Goal: Communication & Community: Answer question/provide support

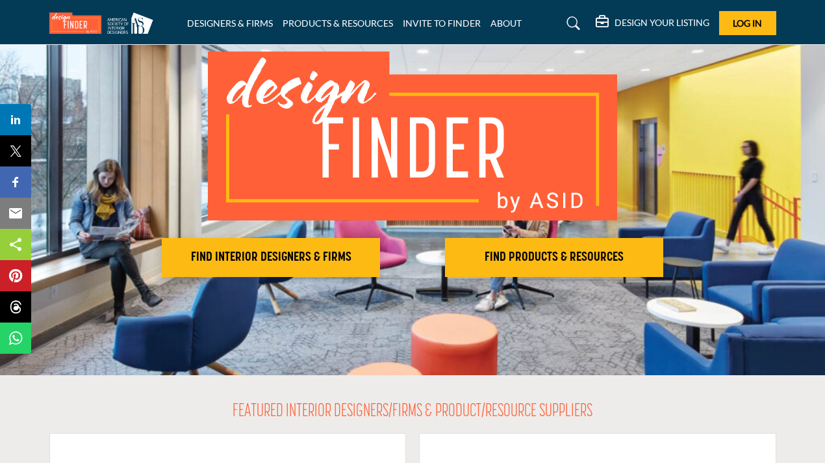
scroll to position [96, 0]
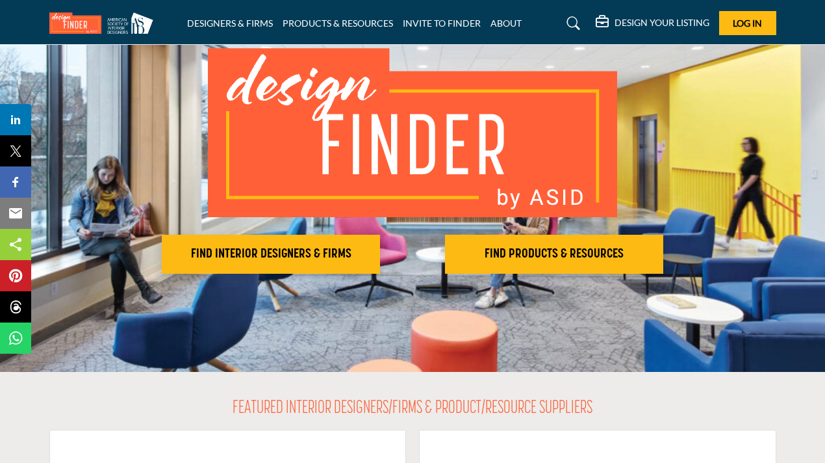
click at [674, 23] on h5 "DESIGN YOUR LISTING" at bounding box center [662, 23] width 95 height 12
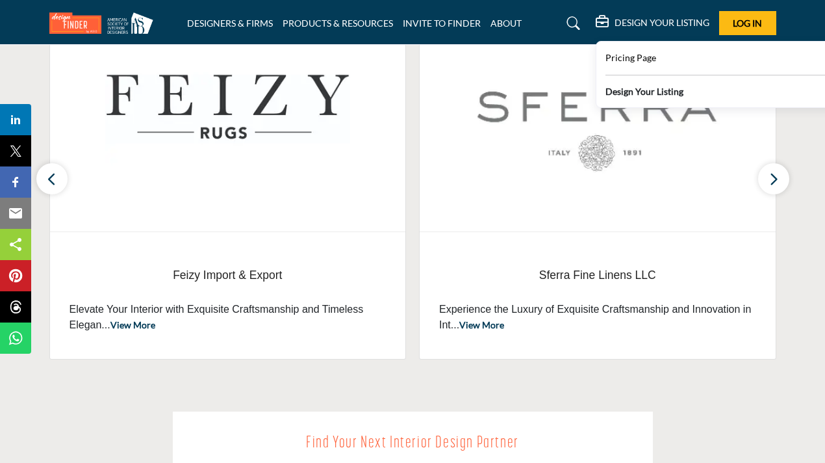
scroll to position [555, 0]
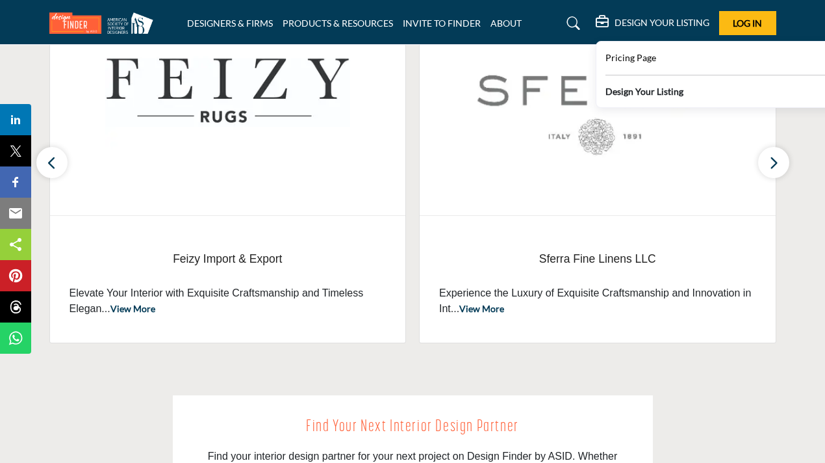
click at [668, 92] on b "Design Your Listing" at bounding box center [644, 91] width 78 height 14
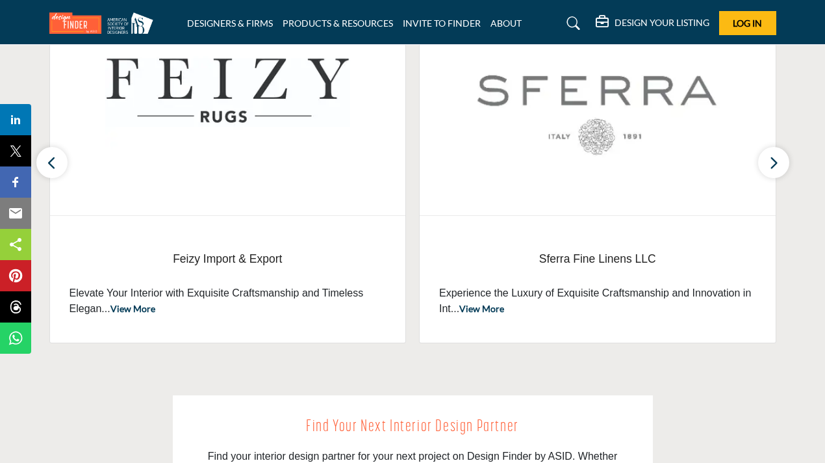
click at [654, 22] on h5 "DESIGN YOUR LISTING" at bounding box center [662, 23] width 95 height 12
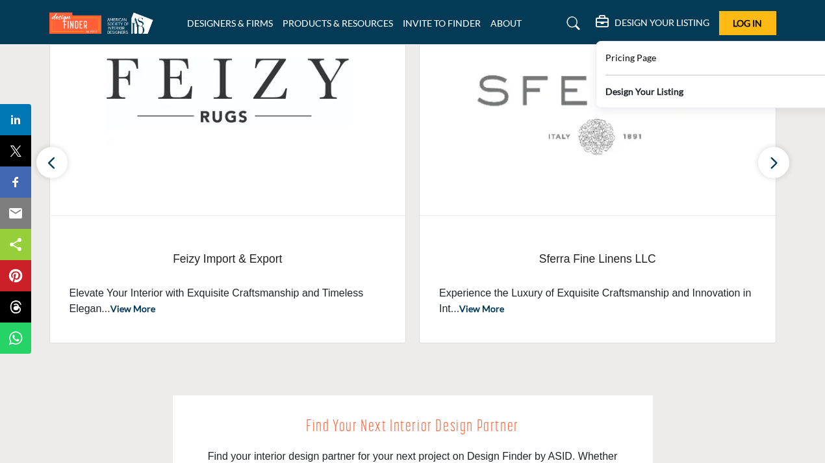
click at [632, 96] on b "Design Your Listing" at bounding box center [644, 91] width 78 height 14
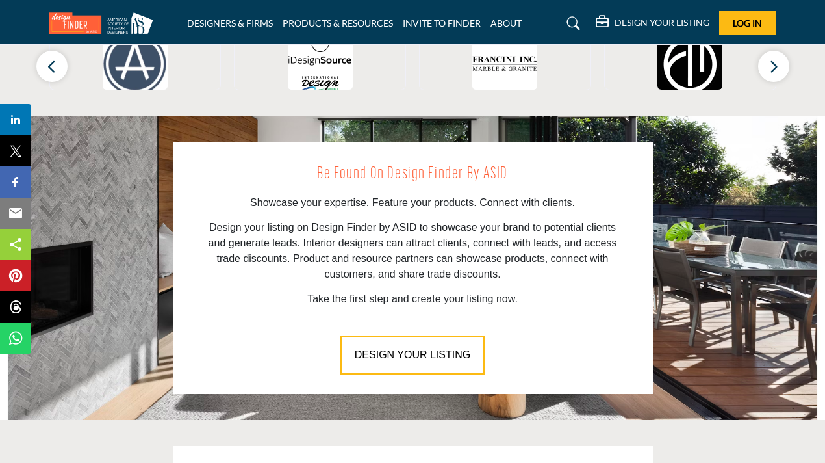
scroll to position [1425, 0]
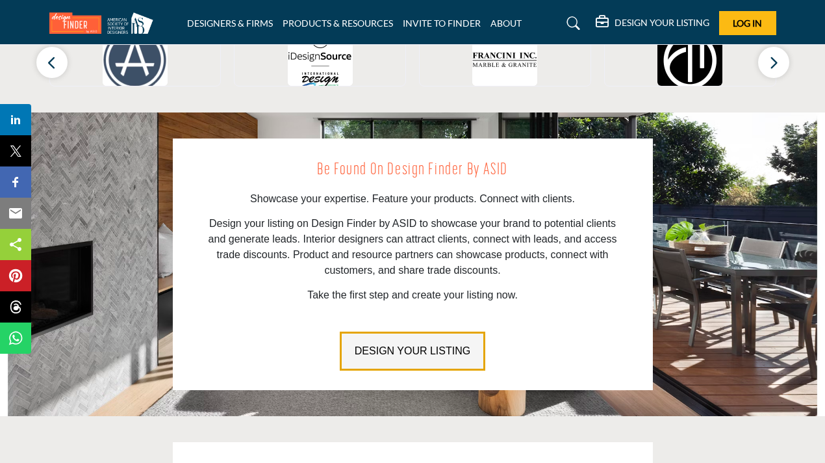
click at [387, 331] on button "DESIGN YOUR LISTING" at bounding box center [413, 350] width 146 height 39
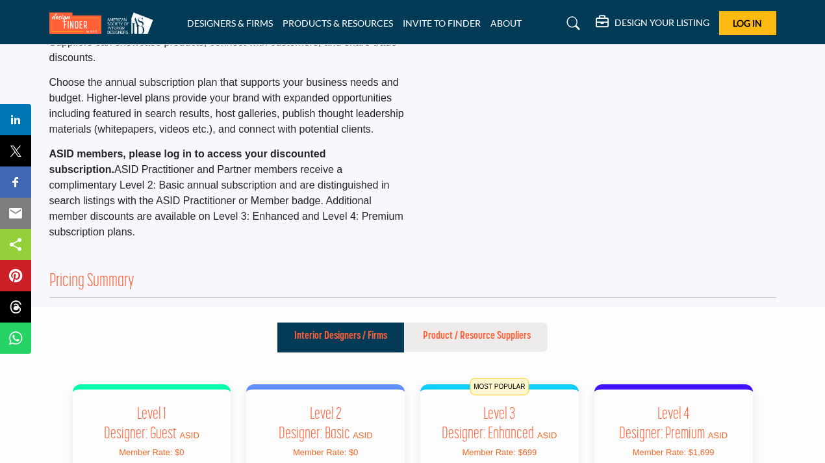
scroll to position [118, 0]
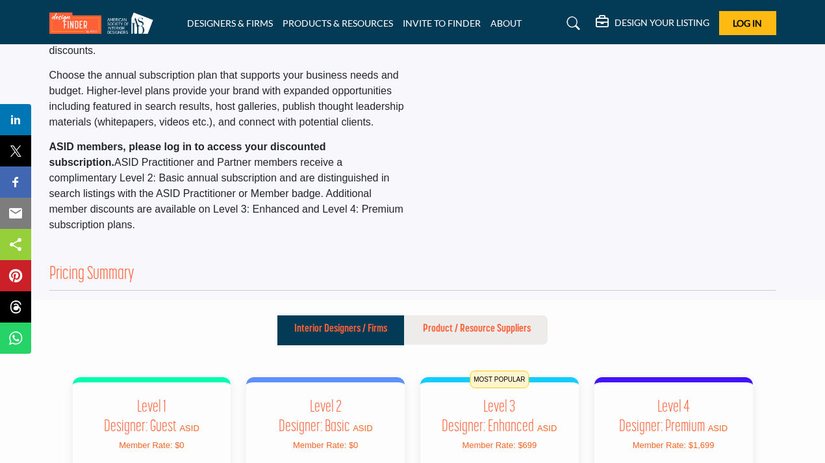
click at [107, 275] on h2 "Pricing Summary" at bounding box center [91, 275] width 85 height 22
click at [108, 275] on h2 "Pricing Summary" at bounding box center [91, 275] width 85 height 22
click at [183, 201] on p "ASID members, please log in to access your discounted subscription. ASID Practi…" at bounding box center [227, 186] width 357 height 94
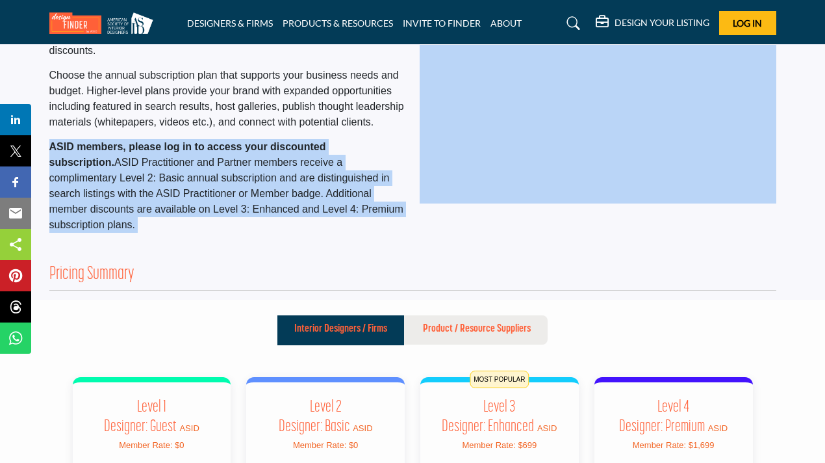
click at [183, 201] on p "ASID members, please log in to access your discounted subscription. ASID Practi…" at bounding box center [227, 186] width 357 height 94
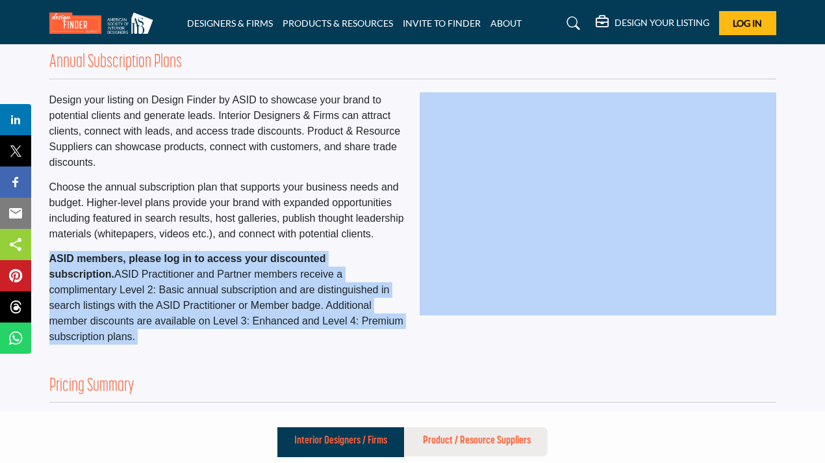
scroll to position [0, 0]
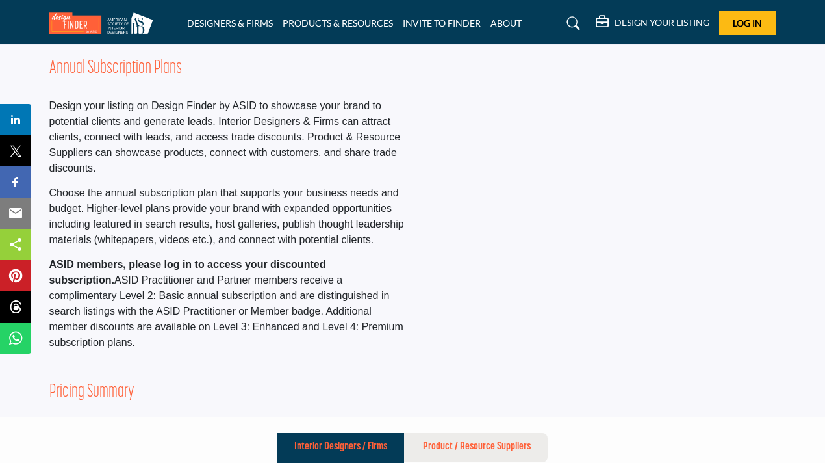
click at [183, 201] on p "Choose the annual subscription plan that supports your business needs and budge…" at bounding box center [227, 216] width 357 height 62
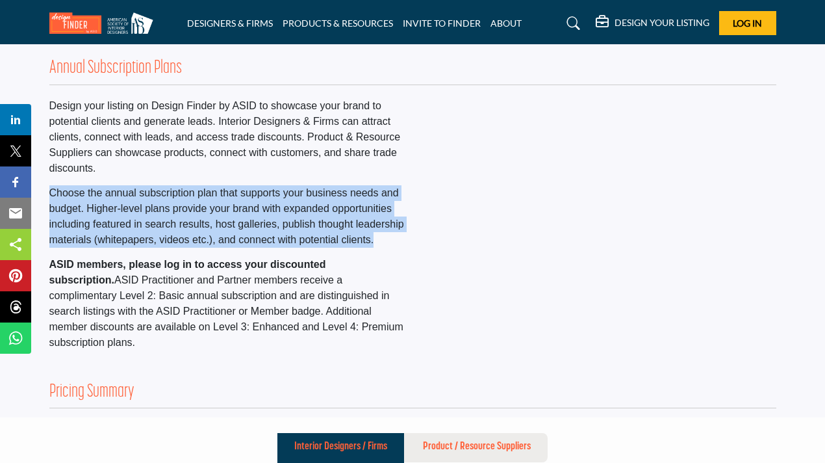
click at [183, 201] on p "Choose the annual subscription plan that supports your business needs and budge…" at bounding box center [227, 216] width 357 height 62
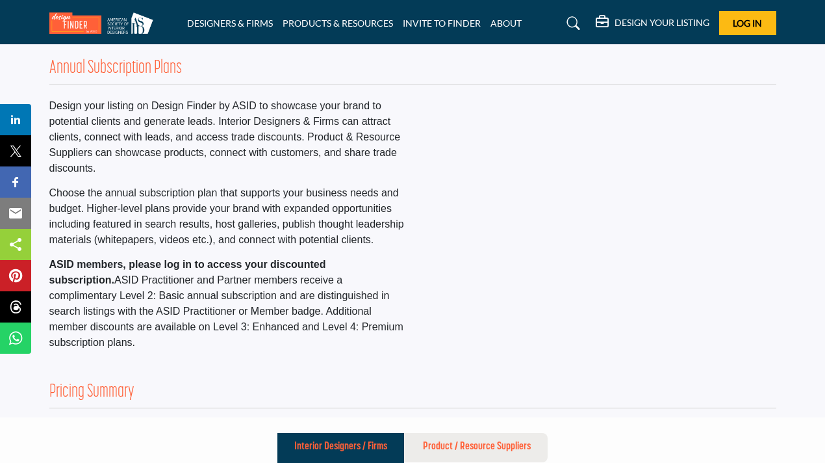
click at [212, 143] on p "Design your listing on Design Finder by ASID to showcase your brand to potentia…" at bounding box center [227, 137] width 357 height 78
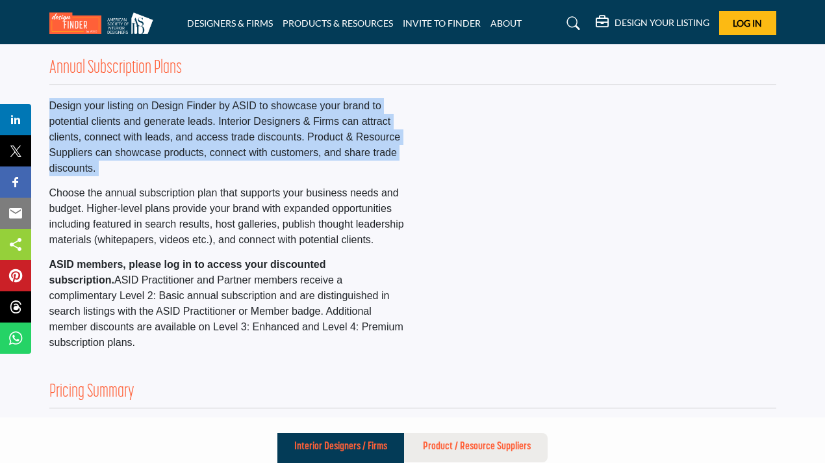
click at [212, 143] on p "Design your listing on Design Finder by ASID to showcase your brand to potentia…" at bounding box center [227, 137] width 357 height 78
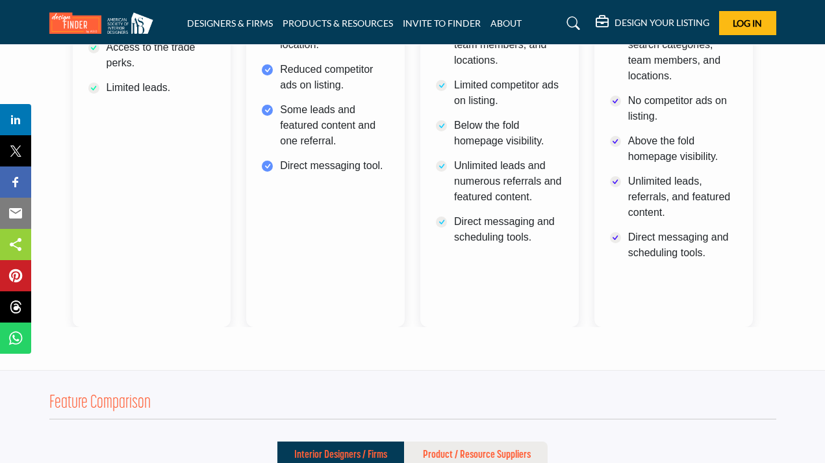
scroll to position [867, 0]
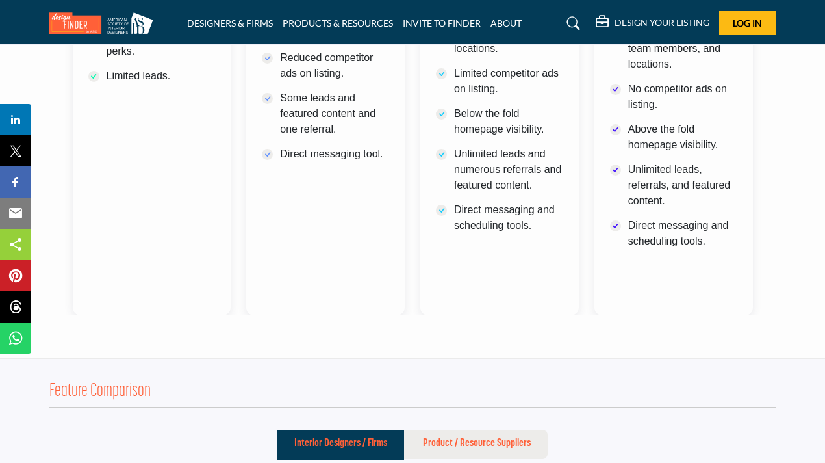
click at [758, 19] on span "Log In" at bounding box center [747, 23] width 29 height 11
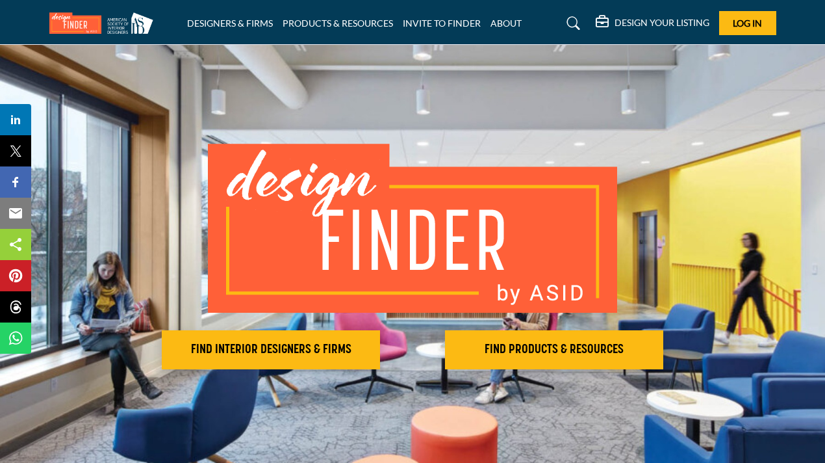
click at [626, 16] on div "DESIGN YOUR LISTING" at bounding box center [653, 24] width 114 height 16
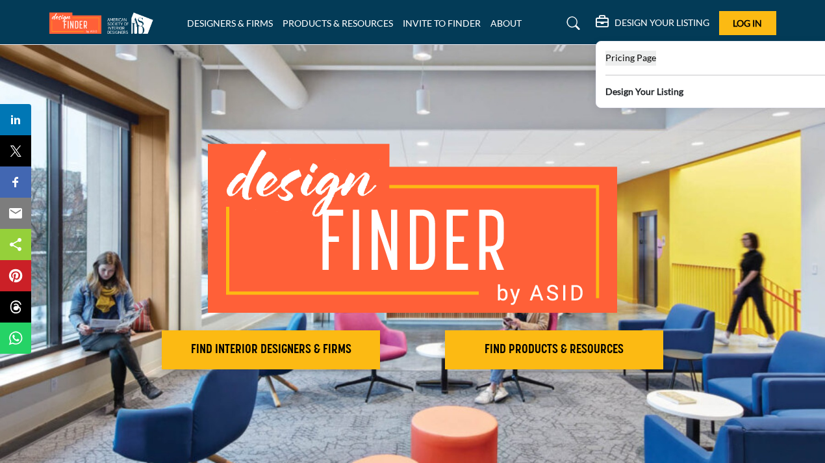
click at [621, 58] on span "Pricing Page" at bounding box center [630, 57] width 51 height 11
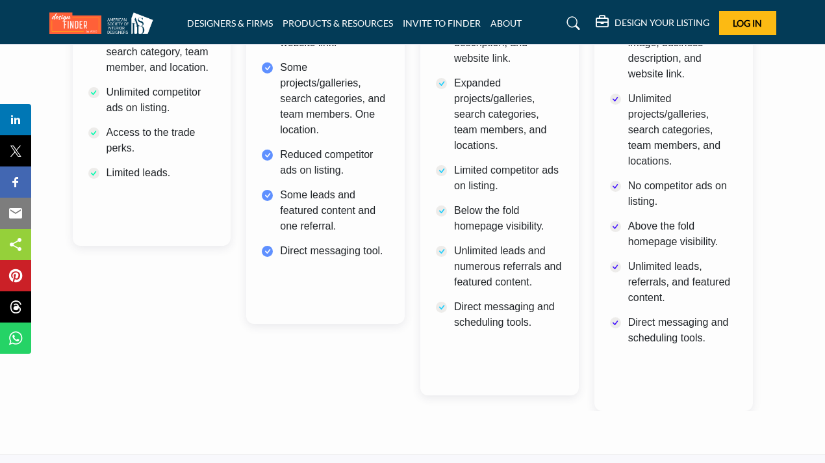
scroll to position [1088, 0]
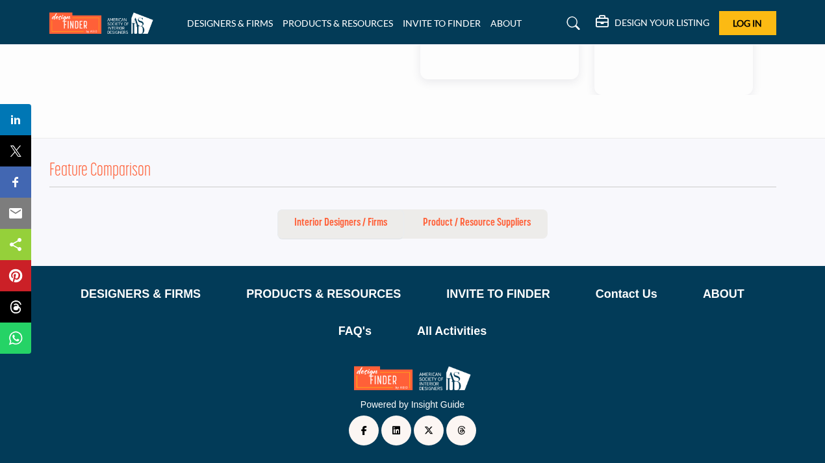
click at [368, 224] on p "Interior Designers / Firms" at bounding box center [340, 223] width 93 height 16
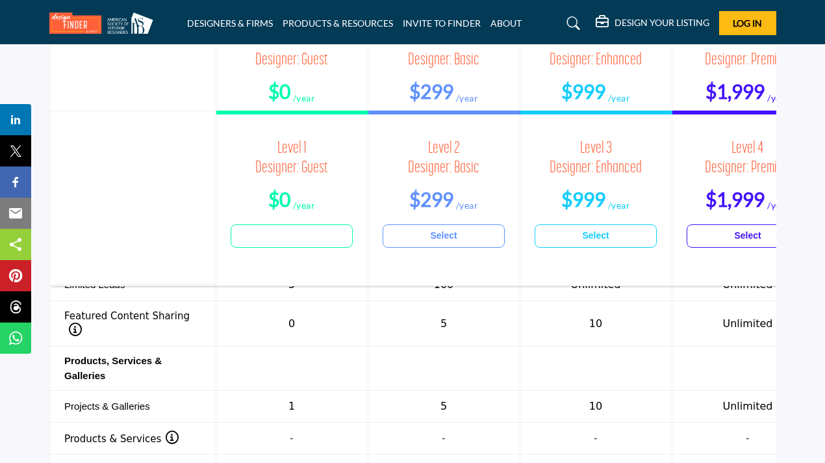
scroll to position [1316, 0]
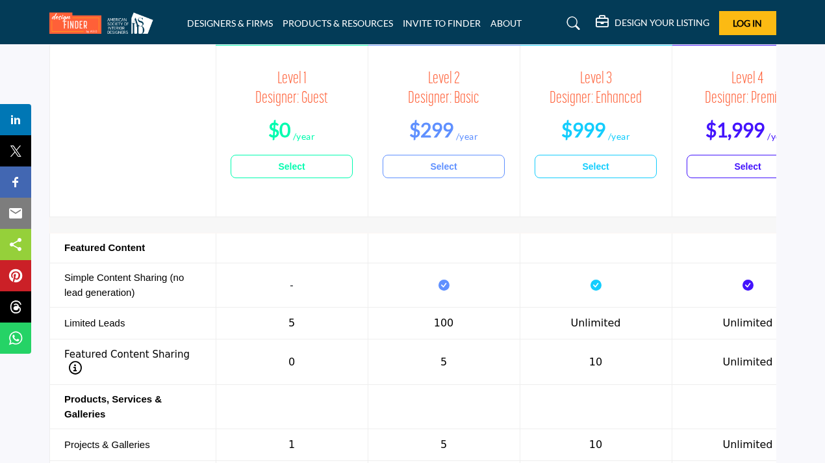
click at [307, 164] on link "Select" at bounding box center [292, 166] width 122 height 23
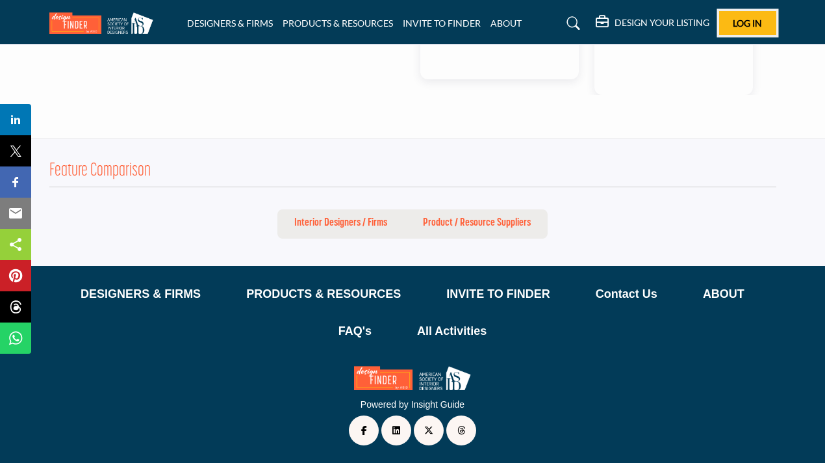
click at [723, 29] on button "Log In" at bounding box center [747, 23] width 57 height 24
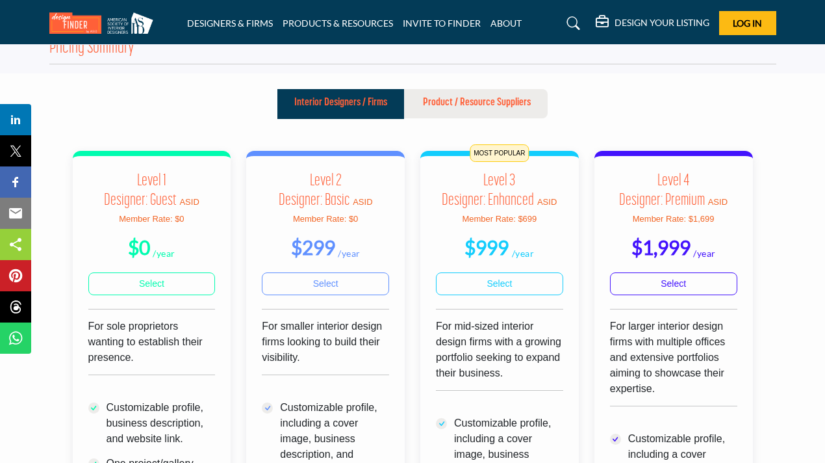
scroll to position [167, 0]
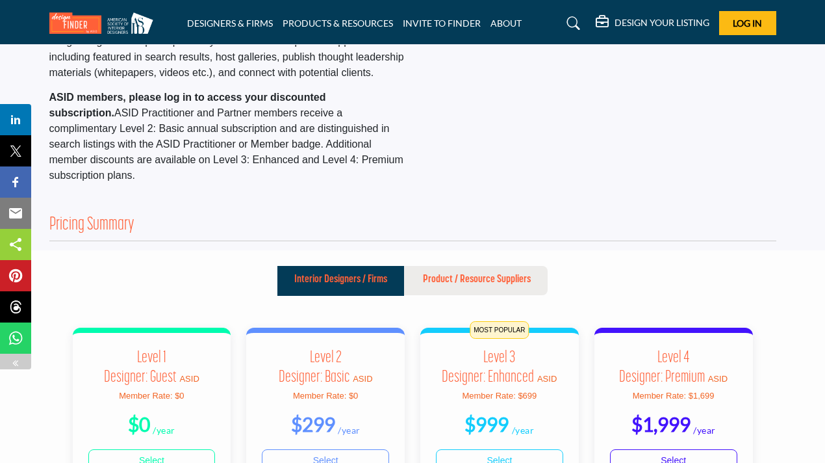
click at [16, 361] on img at bounding box center [15, 362] width 10 height 10
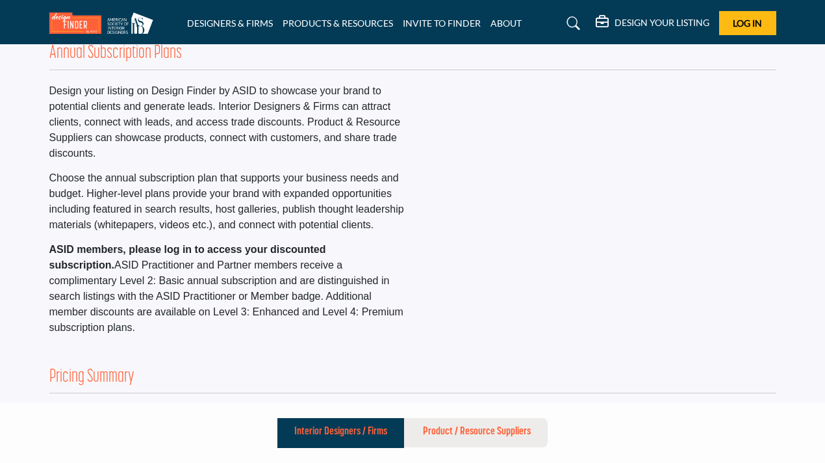
scroll to position [0, 0]
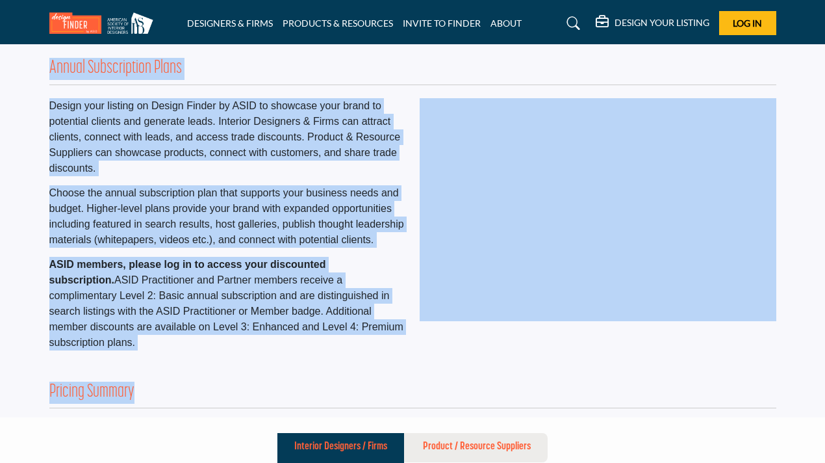
drag, startPoint x: 47, startPoint y: 75, endPoint x: 413, endPoint y: 383, distance: 479.1
copy section "Annual Subscription Plans Design your listing on Design Finder by ASID to showc…"
click at [406, 121] on div "Design your listing on Design Finder by ASID to showcase your brand to potentia…" at bounding box center [227, 228] width 370 height 261
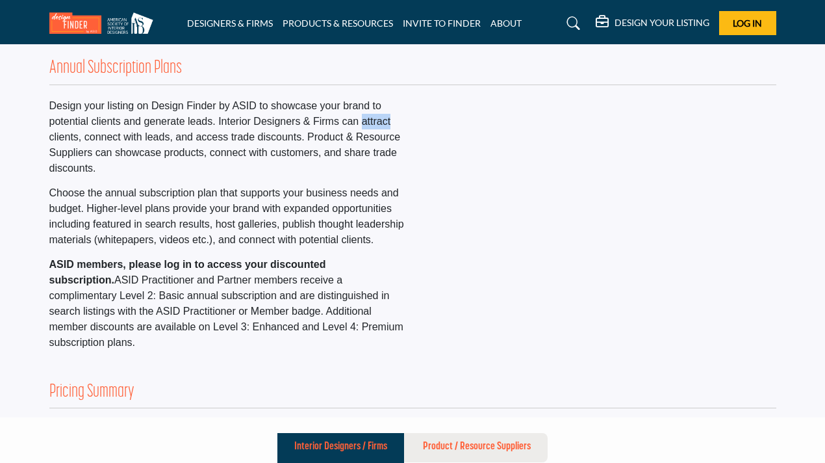
click at [406, 121] on div "Design your listing on Design Finder by ASID to showcase your brand to potentia…" at bounding box center [227, 228] width 370 height 261
click at [440, 23] on link "INVITE TO FINDER" at bounding box center [442, 23] width 78 height 11
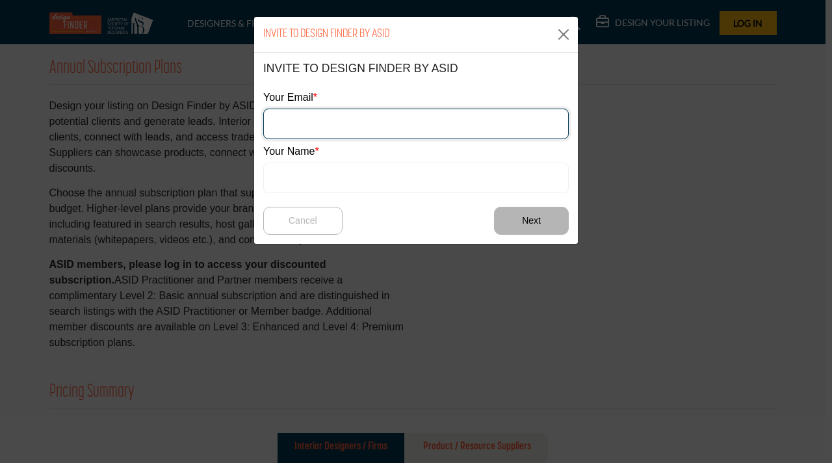
click at [340, 118] on input "email" at bounding box center [415, 123] width 305 height 31
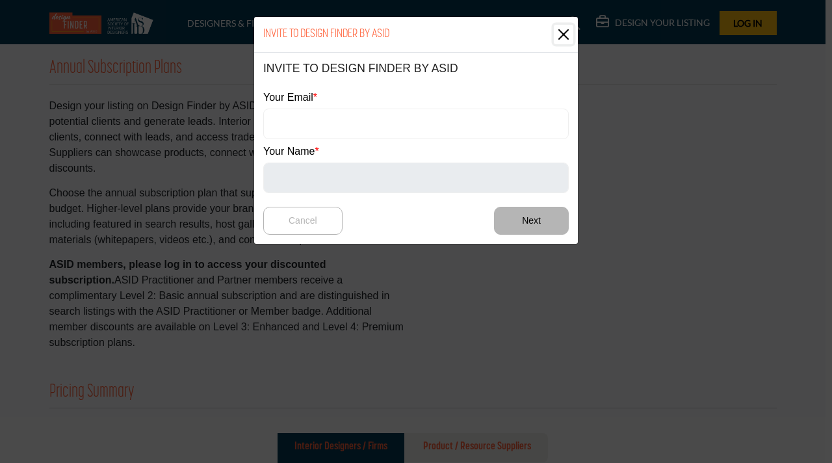
click at [559, 33] on button "Close" at bounding box center [563, 34] width 19 height 19
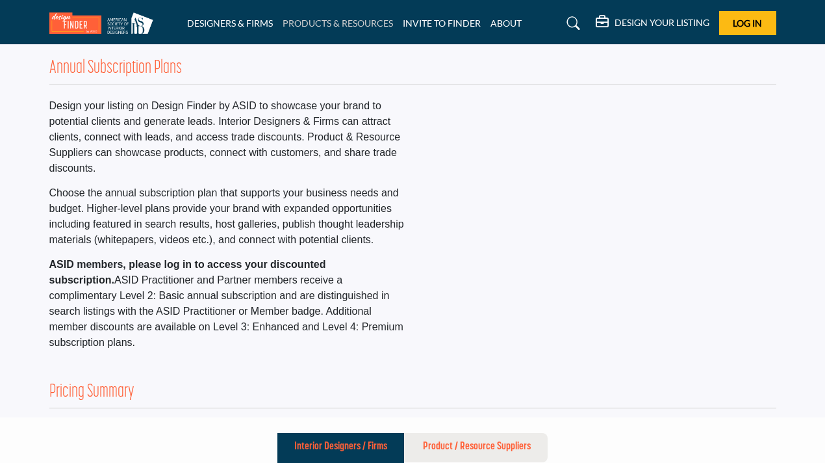
click at [359, 19] on link "PRODUCTS & RESOURCES" at bounding box center [338, 23] width 110 height 11
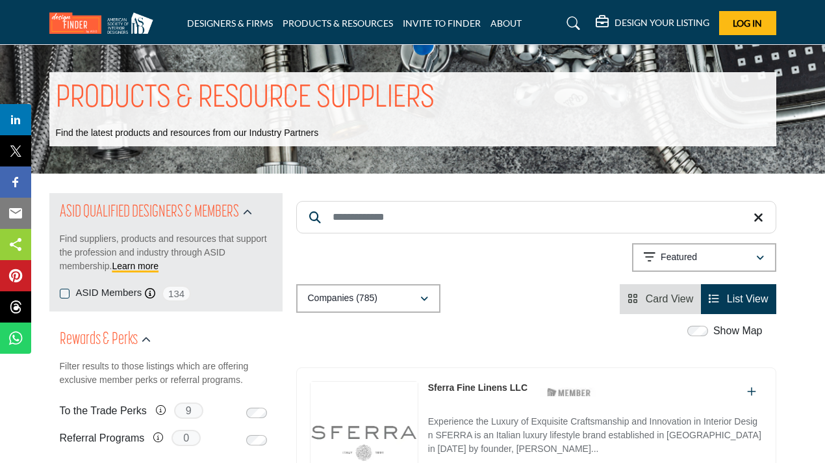
click at [429, 221] on input "Search Keyword" at bounding box center [536, 217] width 480 height 32
click at [212, 25] on link "DESIGNERS & FIRMS" at bounding box center [230, 23] width 86 height 11
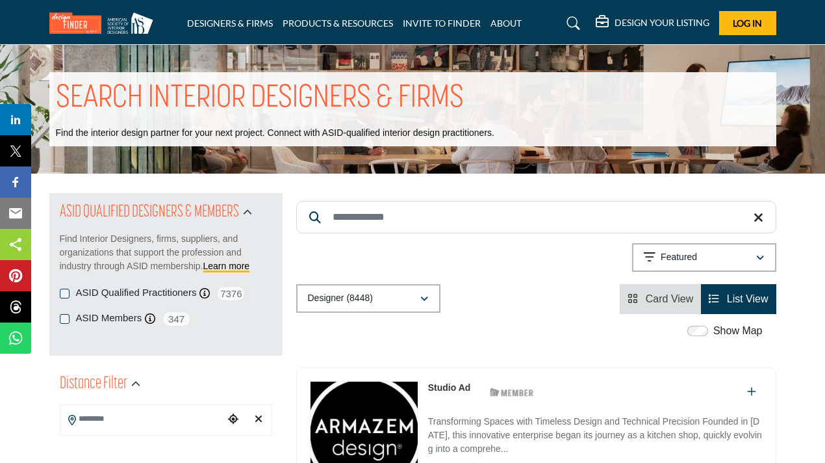
click at [389, 220] on input "Search Keyword" at bounding box center [536, 217] width 480 height 32
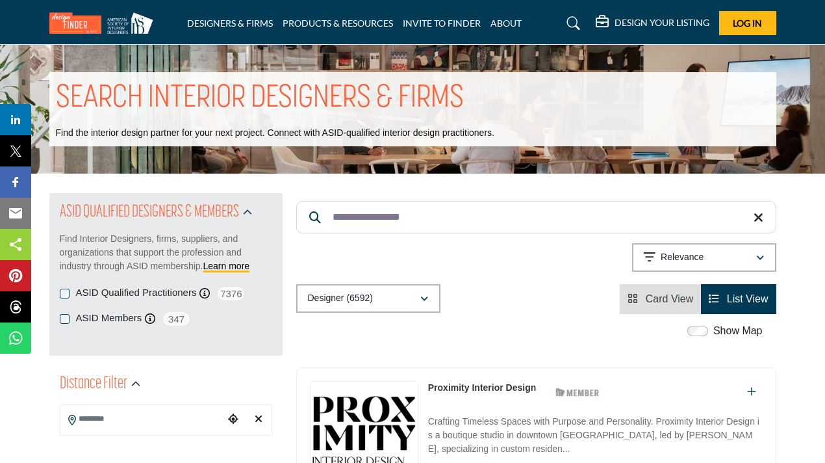
type input "**********"
click at [423, 296] on icon "button" at bounding box center [424, 298] width 8 height 9
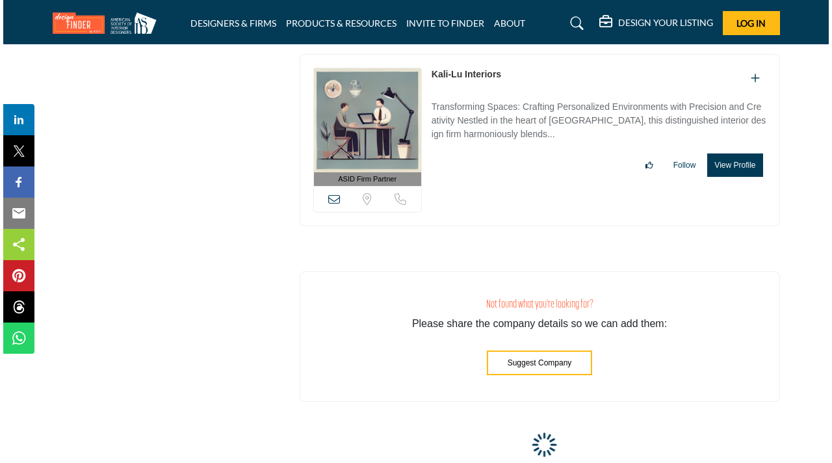
scroll to position [8085, 0]
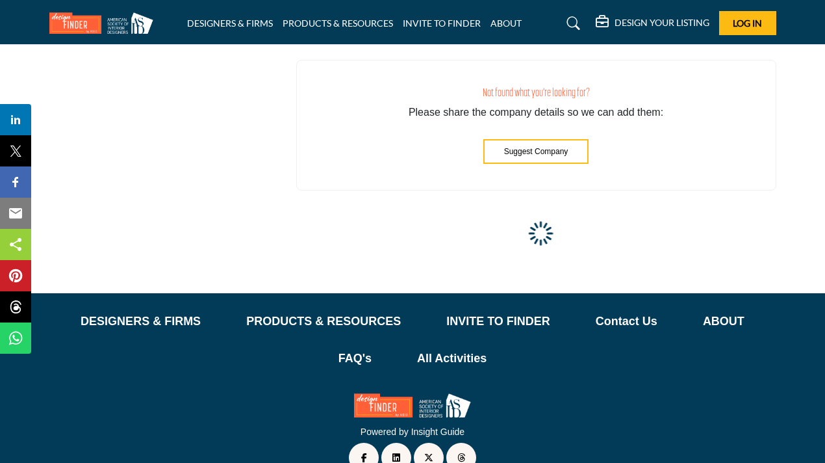
click at [508, 139] on button "Suggest Company" at bounding box center [536, 151] width 106 height 25
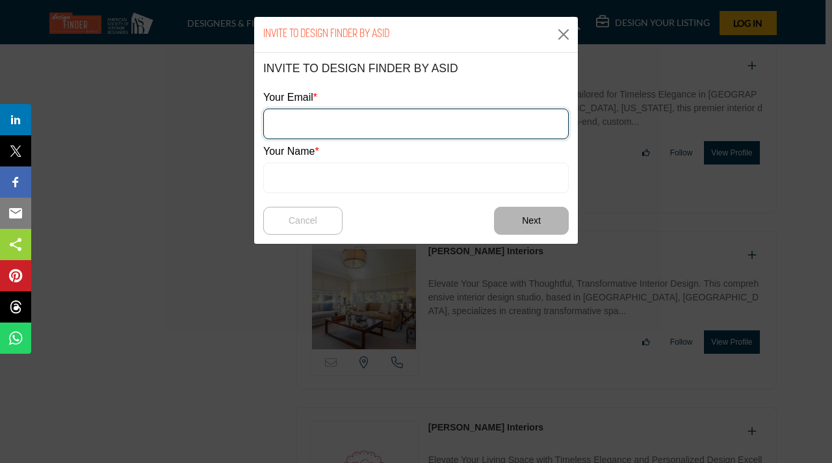
click at [366, 116] on input "email" at bounding box center [415, 123] width 305 height 31
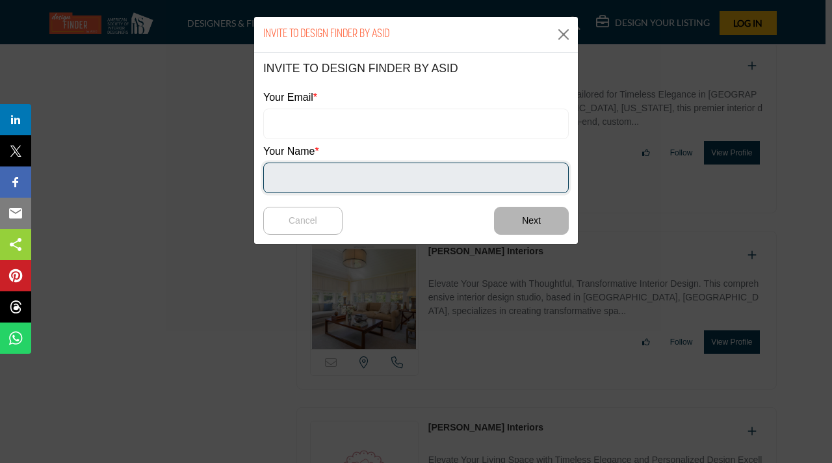
click at [348, 175] on input "text" at bounding box center [415, 177] width 305 height 31
click at [314, 180] on input "text" at bounding box center [415, 177] width 305 height 31
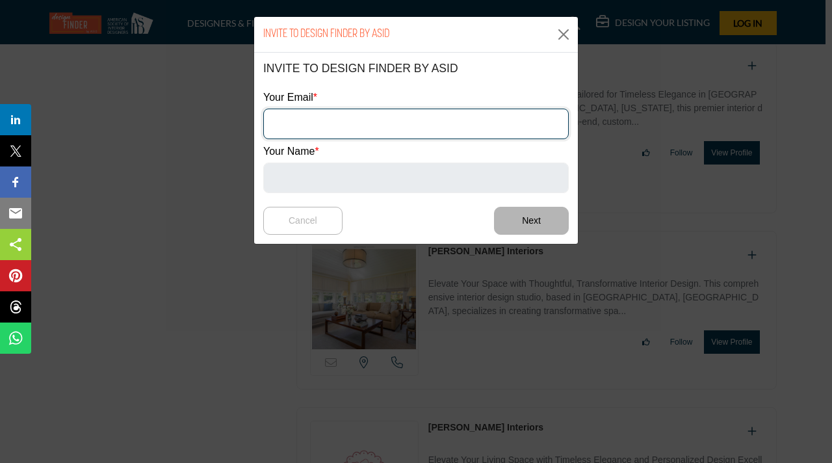
click at [317, 125] on input "email" at bounding box center [415, 123] width 305 height 31
click at [332, 135] on input "email" at bounding box center [415, 123] width 305 height 31
paste input "**********"
type input "**********"
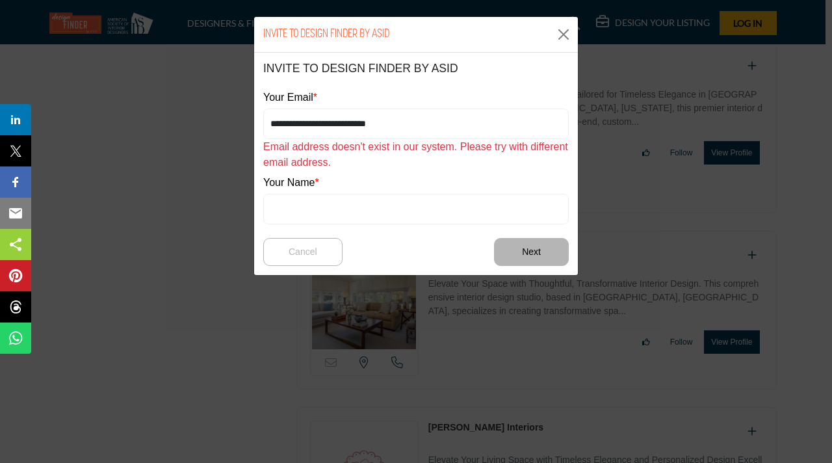
click at [378, 192] on div "Your Name" at bounding box center [415, 199] width 305 height 49
click at [332, 190] on div "Your Name" at bounding box center [415, 199] width 305 height 49
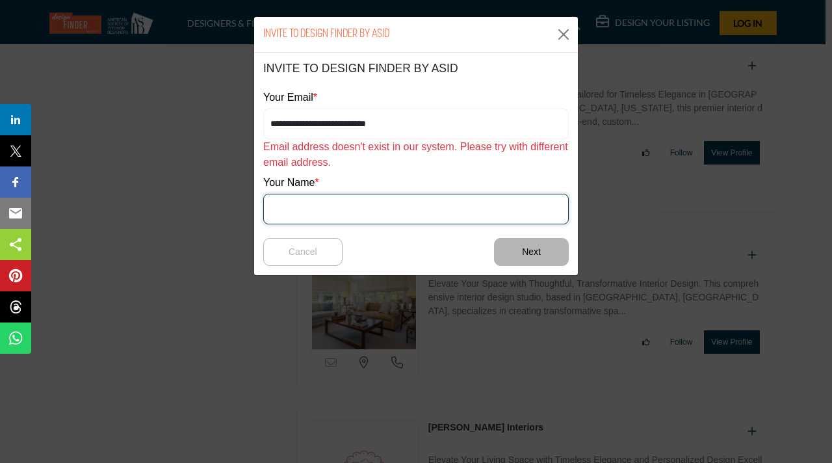
click at [332, 201] on input "text" at bounding box center [415, 209] width 305 height 31
paste input "**********"
type input "**********"
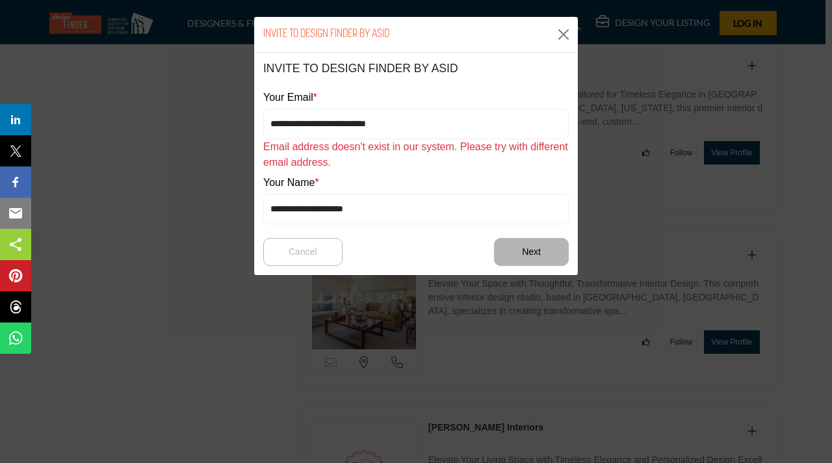
click at [403, 143] on span "Email address doesn't exist in our system. Please try with different email addr…" at bounding box center [415, 154] width 305 height 27
